Goal: Task Accomplishment & Management: Manage account settings

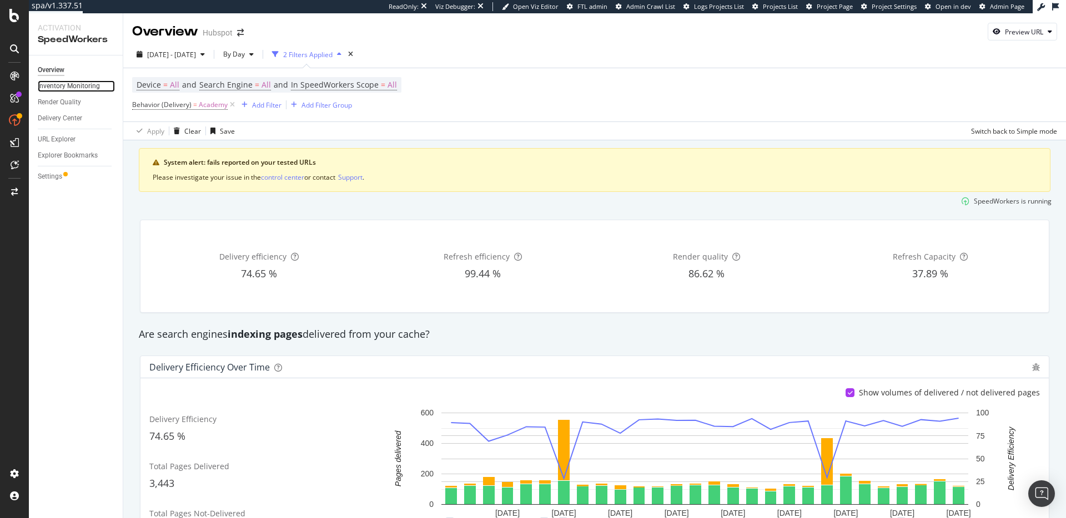
drag, startPoint x: 78, startPoint y: 84, endPoint x: 102, endPoint y: 87, distance: 23.5
click at [78, 84] on div "Inventory Monitoring" at bounding box center [69, 86] width 62 height 12
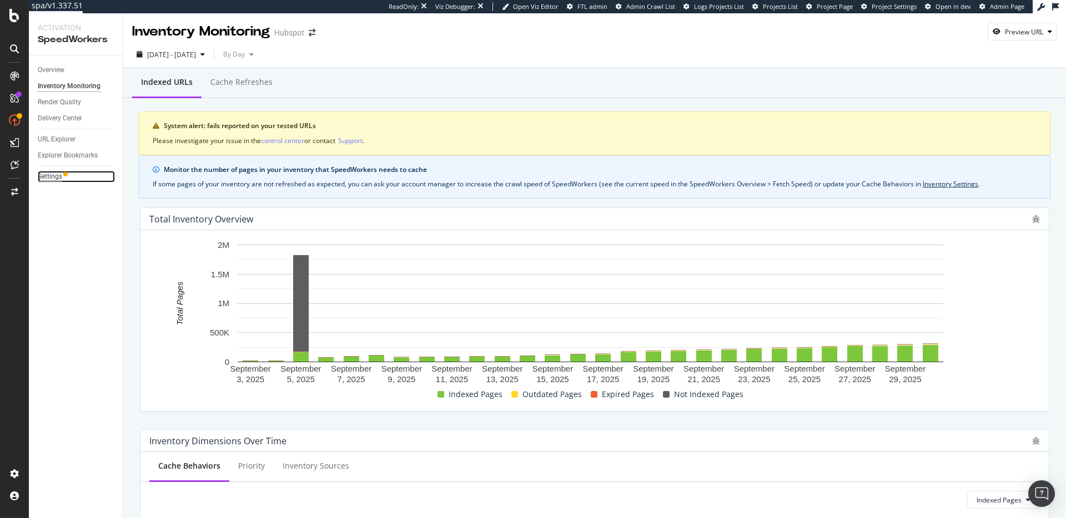
click at [54, 178] on div "Settings" at bounding box center [50, 177] width 24 height 12
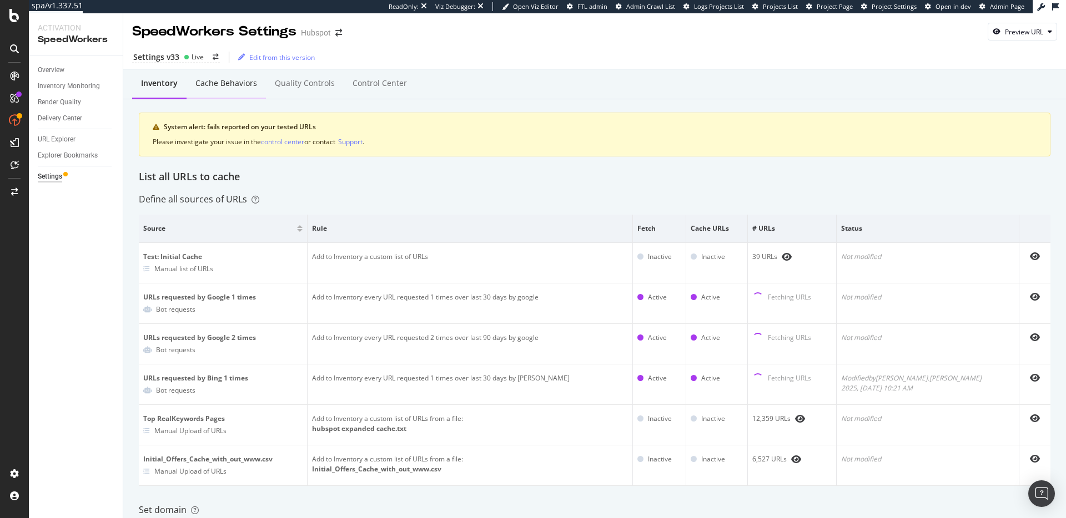
click at [233, 86] on div "Cache behaviors" at bounding box center [226, 83] width 62 height 11
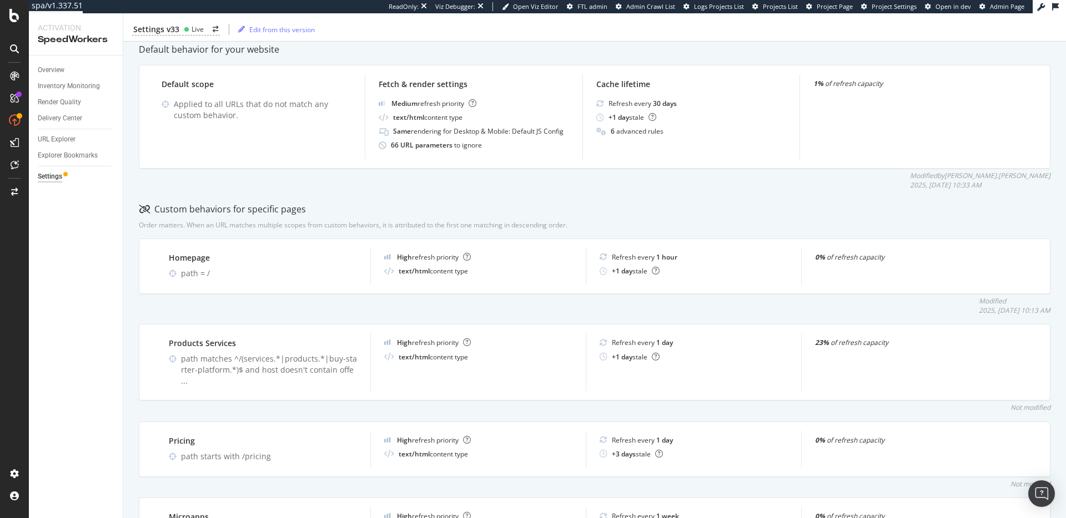
scroll to position [279, 0]
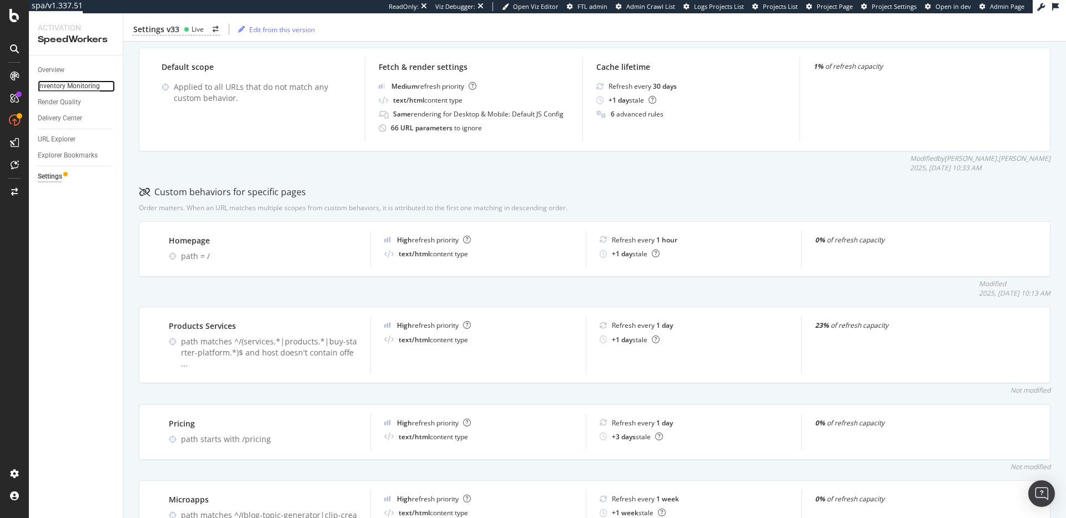
click at [72, 85] on div "Inventory Monitoring" at bounding box center [69, 86] width 62 height 12
drag, startPoint x: 556, startPoint y: 195, endPoint x: 511, endPoint y: 165, distance: 54.0
click at [556, 195] on div "Custom behaviors for specific pages" at bounding box center [594, 192] width 911 height 13
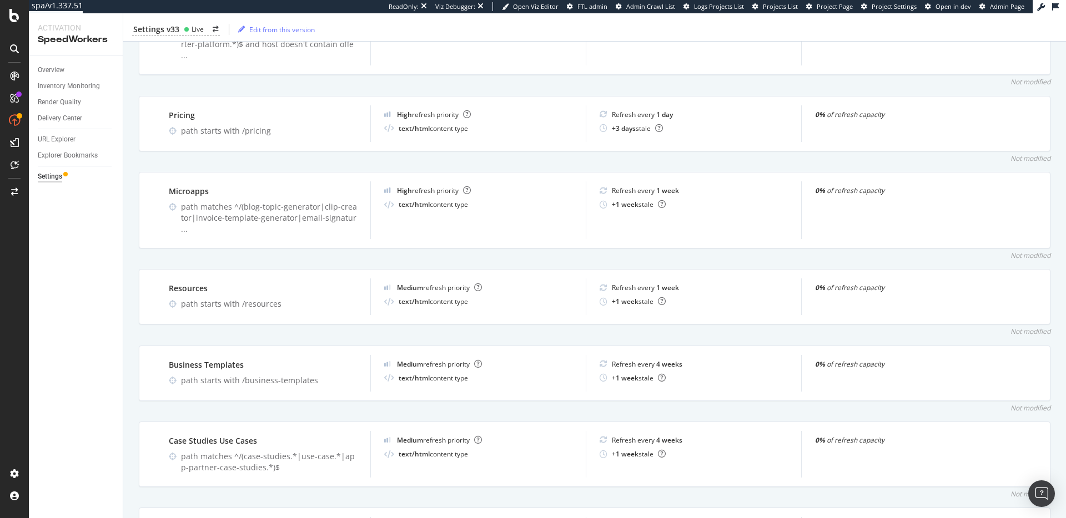
scroll to position [642, 0]
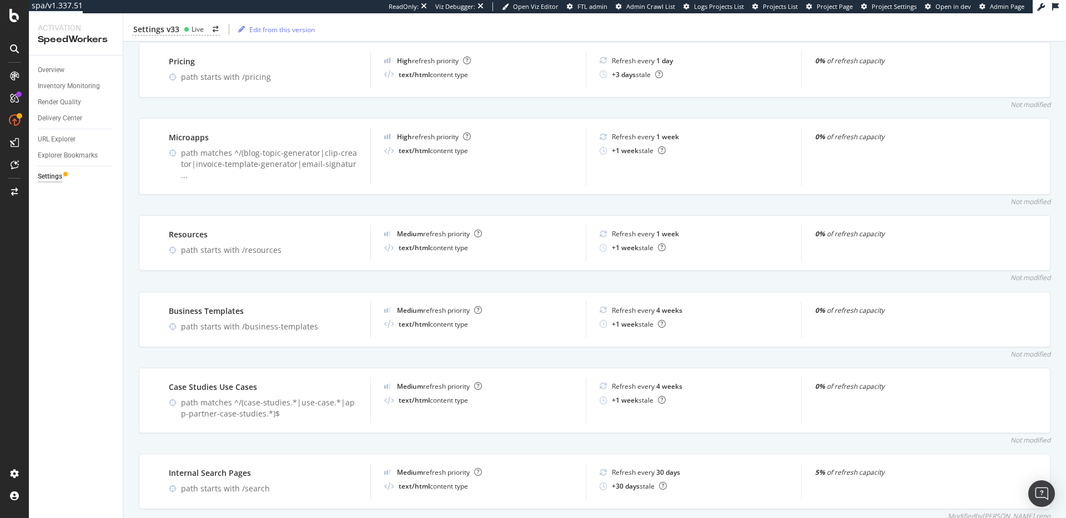
click at [533, 350] on div "Not modified" at bounding box center [594, 354] width 911 height 9
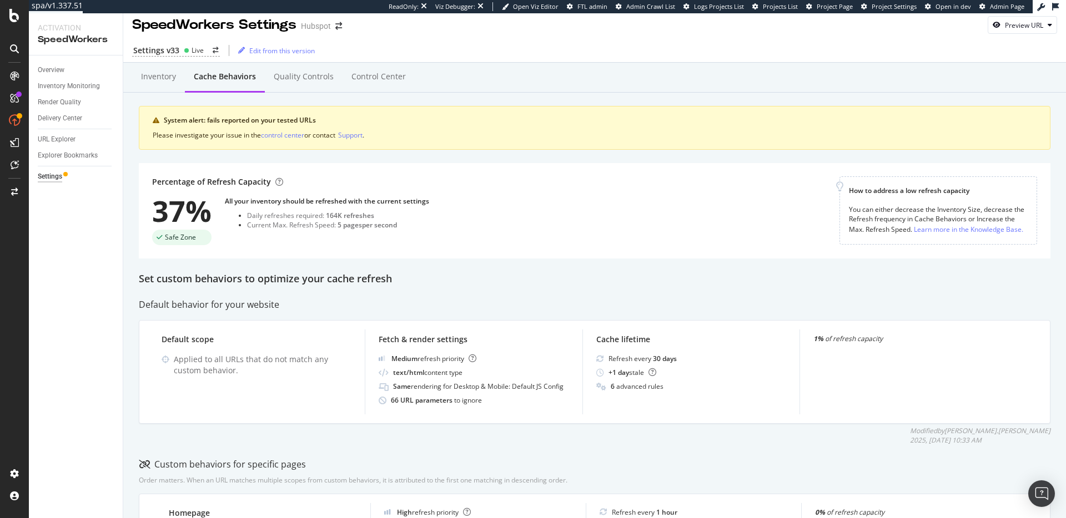
scroll to position [0, 0]
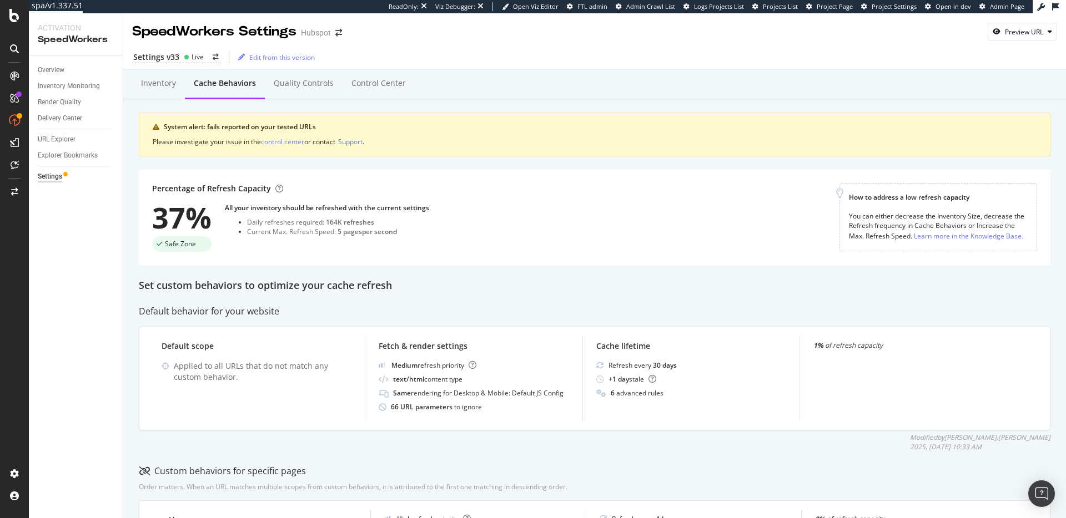
click at [293, 208] on div "All your inventory should be refreshed with the current settings" at bounding box center [327, 207] width 204 height 9
click at [435, 196] on div "Percentage of Refresh Capacity 37% Safe Zone All your inventory should be refre…" at bounding box center [495, 217] width 687 height 69
click at [376, 208] on div "All your inventory should be refreshed with the current settings" at bounding box center [327, 207] width 204 height 9
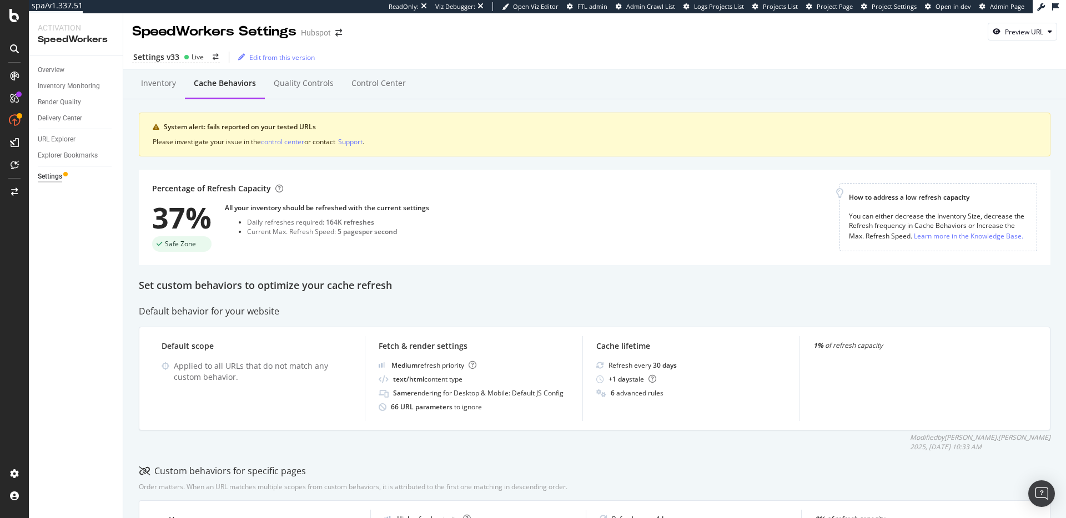
click at [290, 283] on div "Set custom behaviors to optimize your cache refresh" at bounding box center [594, 286] width 911 height 14
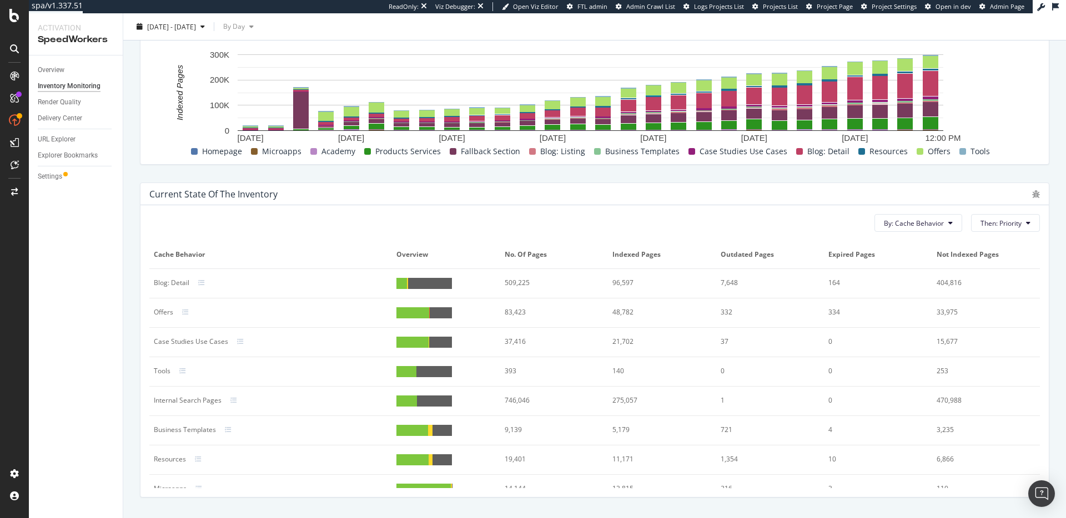
scroll to position [278, 0]
